Goal: Information Seeking & Learning: Learn about a topic

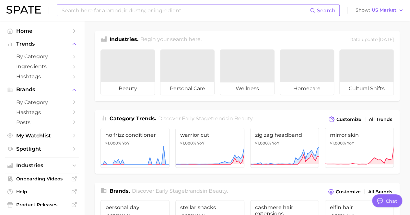
type textarea "x"
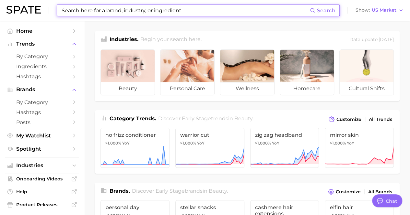
click at [183, 12] on input at bounding box center [185, 10] width 249 height 11
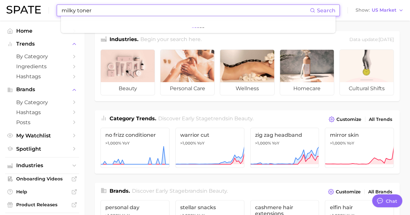
type input "milky toner"
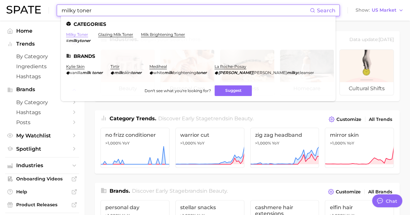
click at [74, 34] on link "milky toner" at bounding box center [77, 34] width 22 height 5
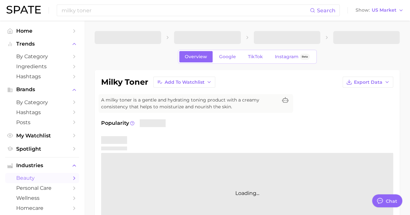
type textarea "x"
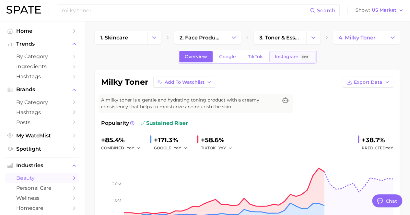
click at [282, 59] on span "Instagram" at bounding box center [287, 57] width 24 height 6
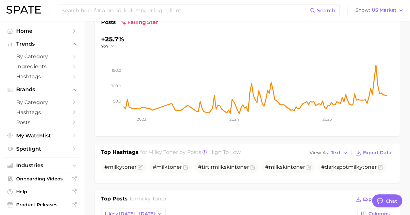
scroll to position [162, 0]
